Goal: Book appointment/travel/reservation

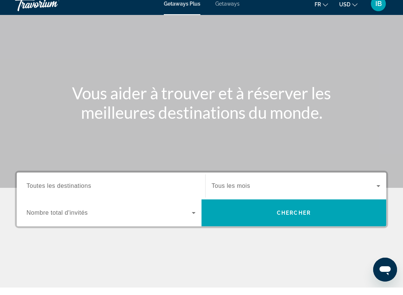
scroll to position [31, 0]
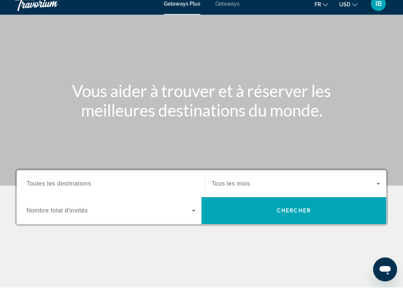
click at [191, 214] on icon "Search widget" at bounding box center [193, 218] width 9 height 9
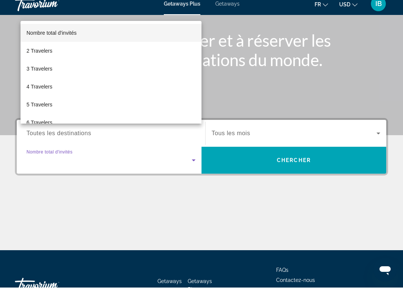
scroll to position [136, 0]
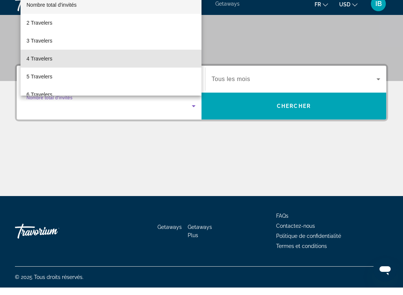
click at [43, 62] on span "4 Travelers" at bounding box center [40, 66] width 26 height 9
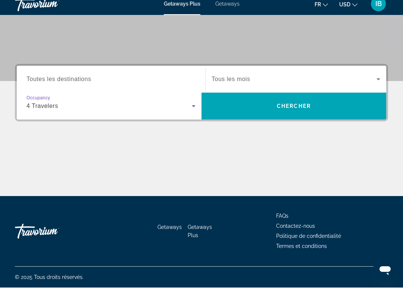
click at [349, 83] on span "Search widget" at bounding box center [294, 86] width 165 height 9
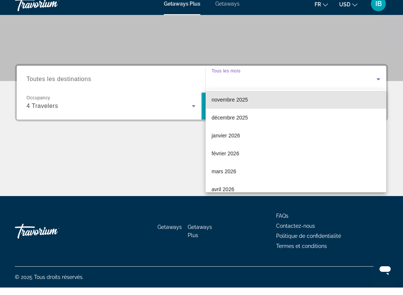
scroll to position [57, 0]
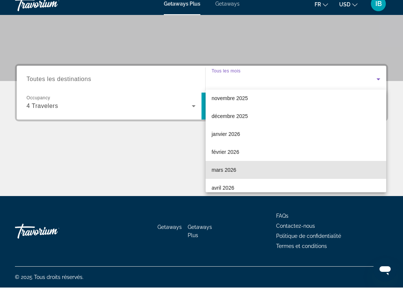
click at [231, 173] on span "mars 2026" at bounding box center [224, 177] width 25 height 9
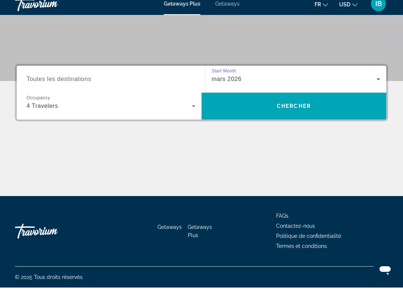
click at [319, 107] on span "Search widget" at bounding box center [294, 114] width 185 height 18
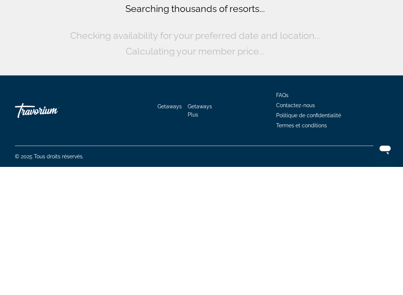
scroll to position [7, 0]
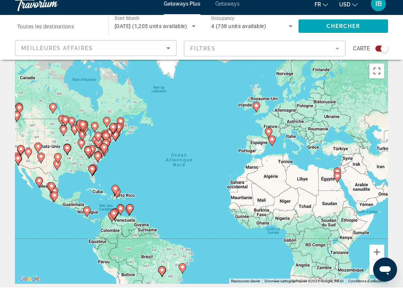
click at [286, 49] on mat-form-field "Filtres" at bounding box center [265, 56] width 162 height 16
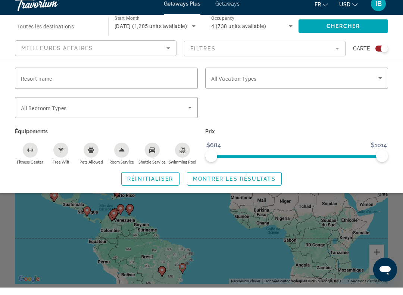
click at [335, 81] on span "Search widget" at bounding box center [294, 85] width 167 height 9
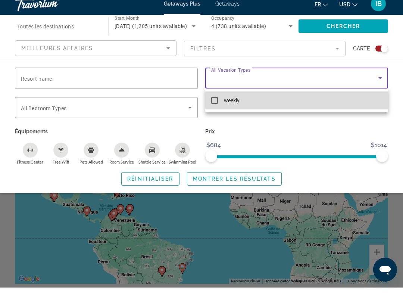
click at [215, 105] on mat-pseudo-checkbox at bounding box center [214, 108] width 7 height 7
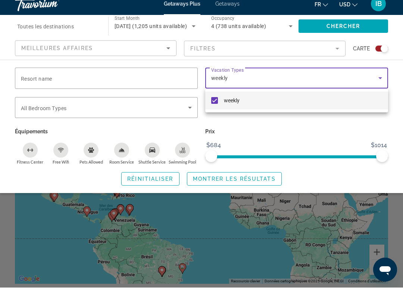
click at [183, 108] on div at bounding box center [201, 147] width 403 height 295
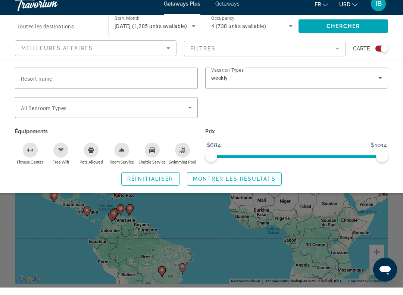
click at [179, 111] on span "Search widget" at bounding box center [104, 115] width 167 height 9
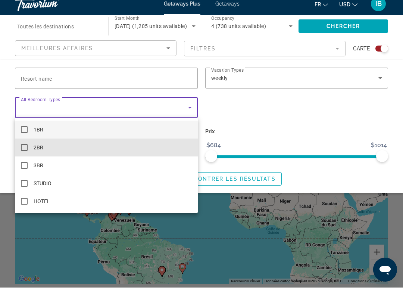
click at [34, 151] on span "2BR" at bounding box center [39, 155] width 10 height 9
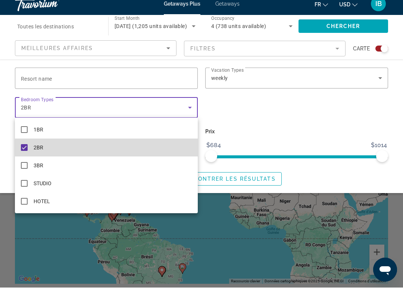
click at [35, 151] on span "2BR" at bounding box center [39, 155] width 10 height 9
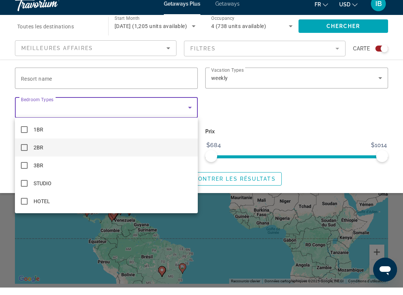
click at [319, 118] on div at bounding box center [201, 147] width 403 height 295
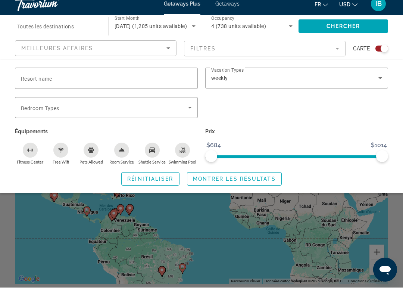
click at [258, 183] on span "Montrer les résultats" at bounding box center [234, 186] width 83 height 6
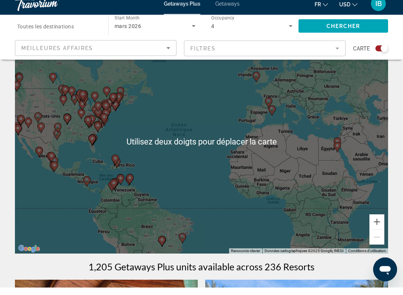
scroll to position [41, 0]
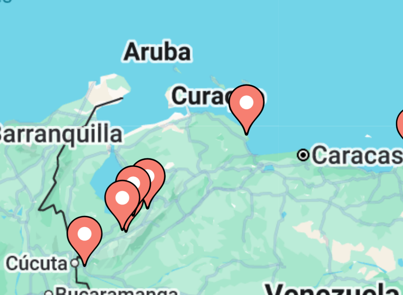
type input "**********"
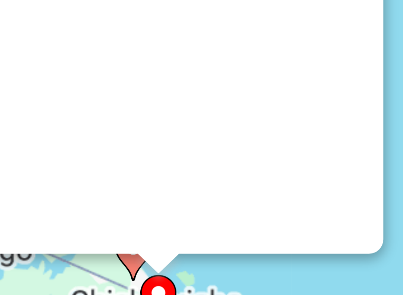
click at [117, 29] on div "Main content" at bounding box center [163, 46] width 93 height 187
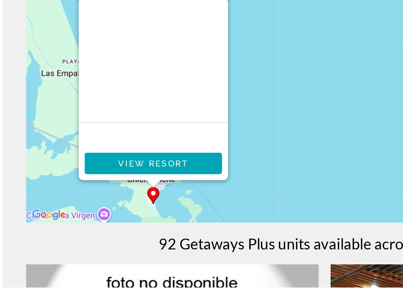
scroll to position [53, 0]
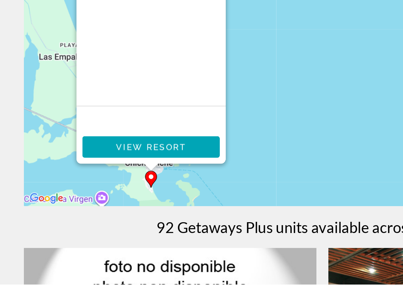
click at [103, 206] on span "View Resort" at bounding box center [94, 209] width 44 height 6
